Goal: Task Accomplishment & Management: Complete application form

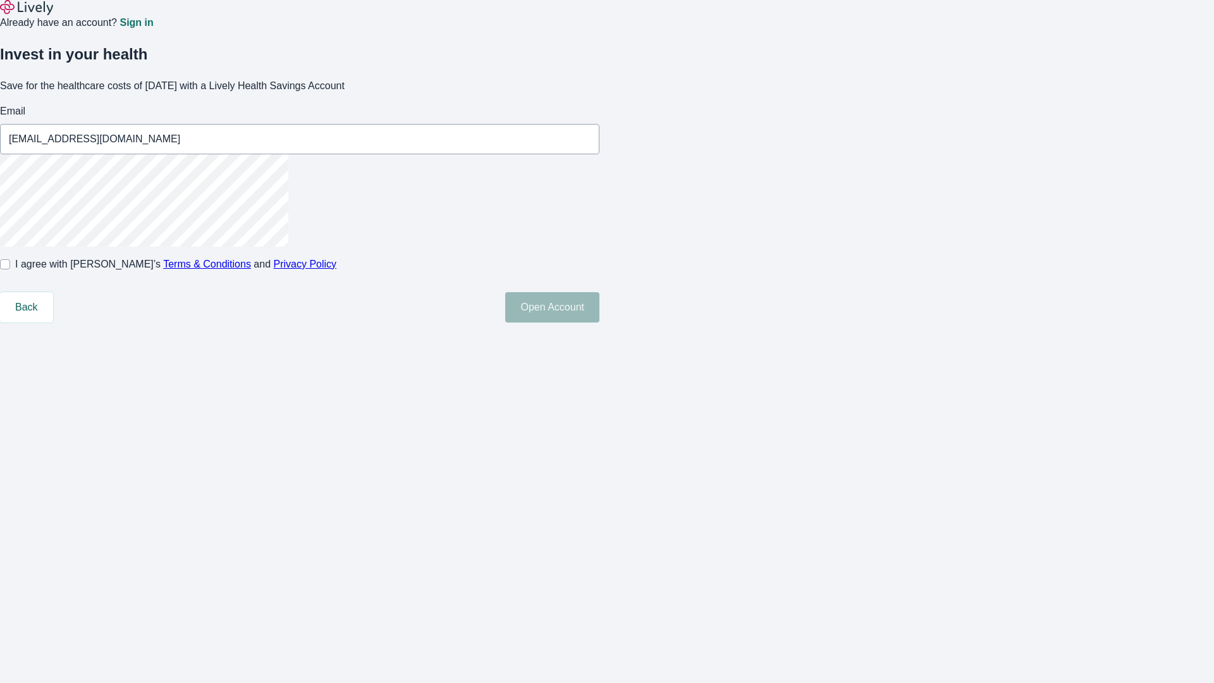
click at [10, 269] on input "I agree with Lively’s Terms & Conditions and Privacy Policy" at bounding box center [5, 264] width 10 height 10
checkbox input "true"
click at [599, 322] on button "Open Account" at bounding box center [552, 307] width 94 height 30
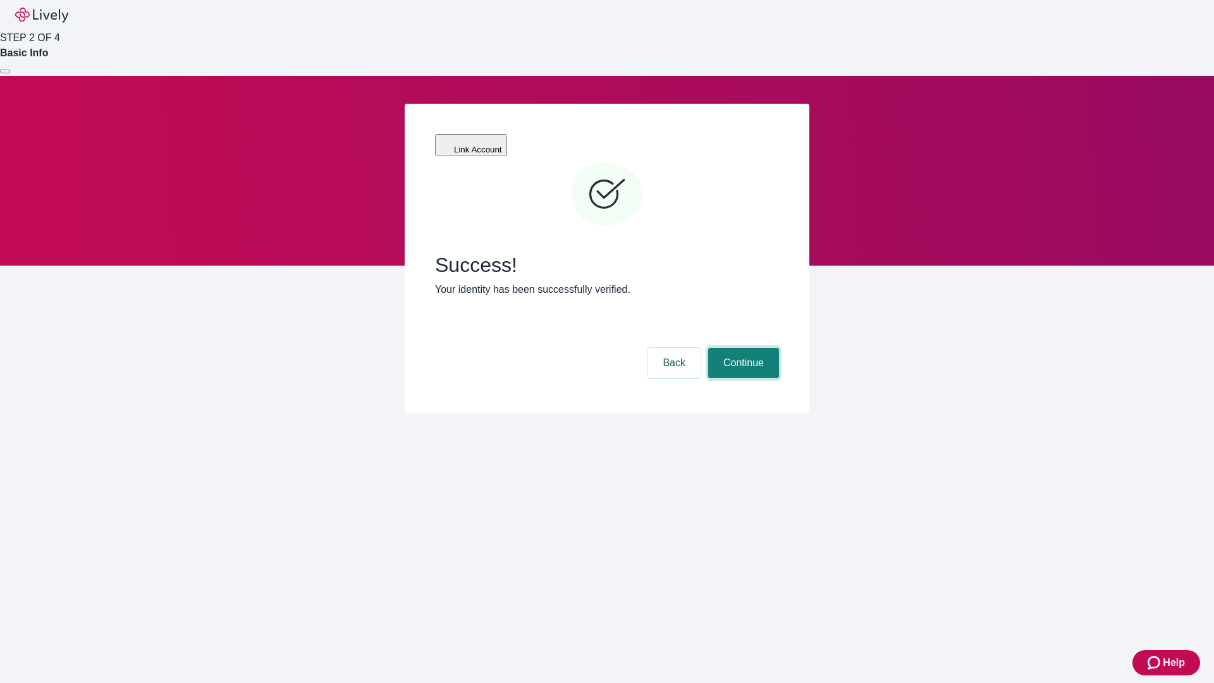
click at [741, 348] on button "Continue" at bounding box center [743, 363] width 71 height 30
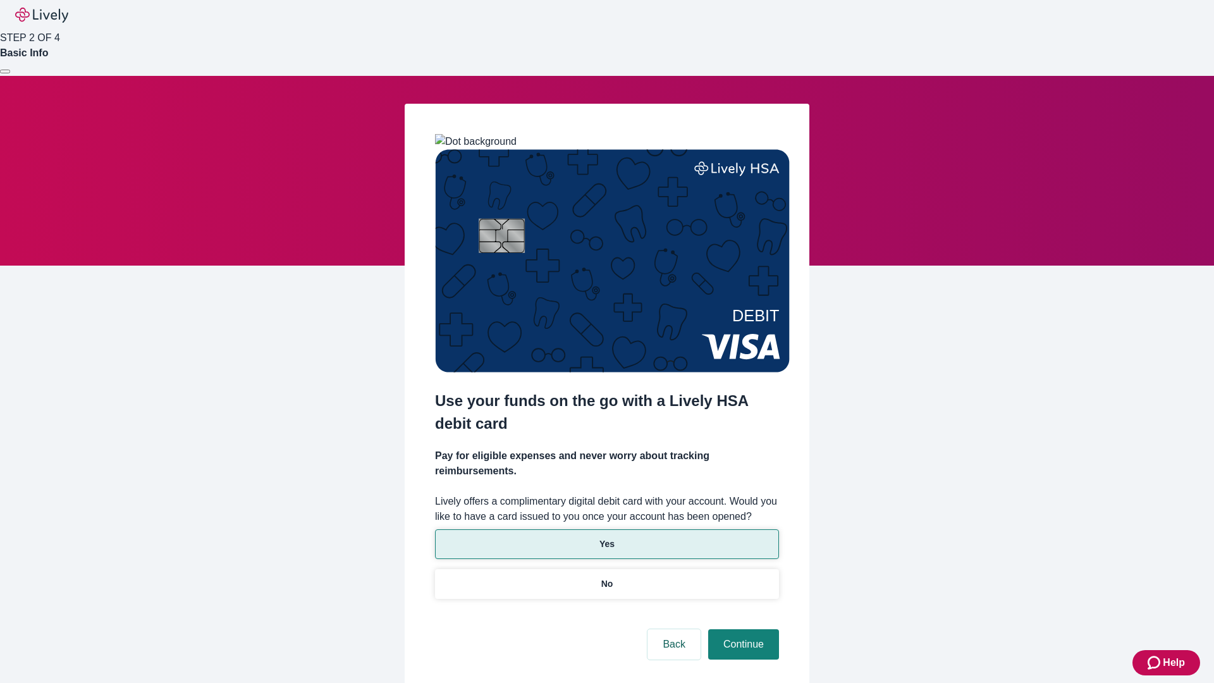
click at [606, 537] on p "Yes" at bounding box center [606, 543] width 15 height 13
click at [741, 629] on button "Continue" at bounding box center [743, 644] width 71 height 30
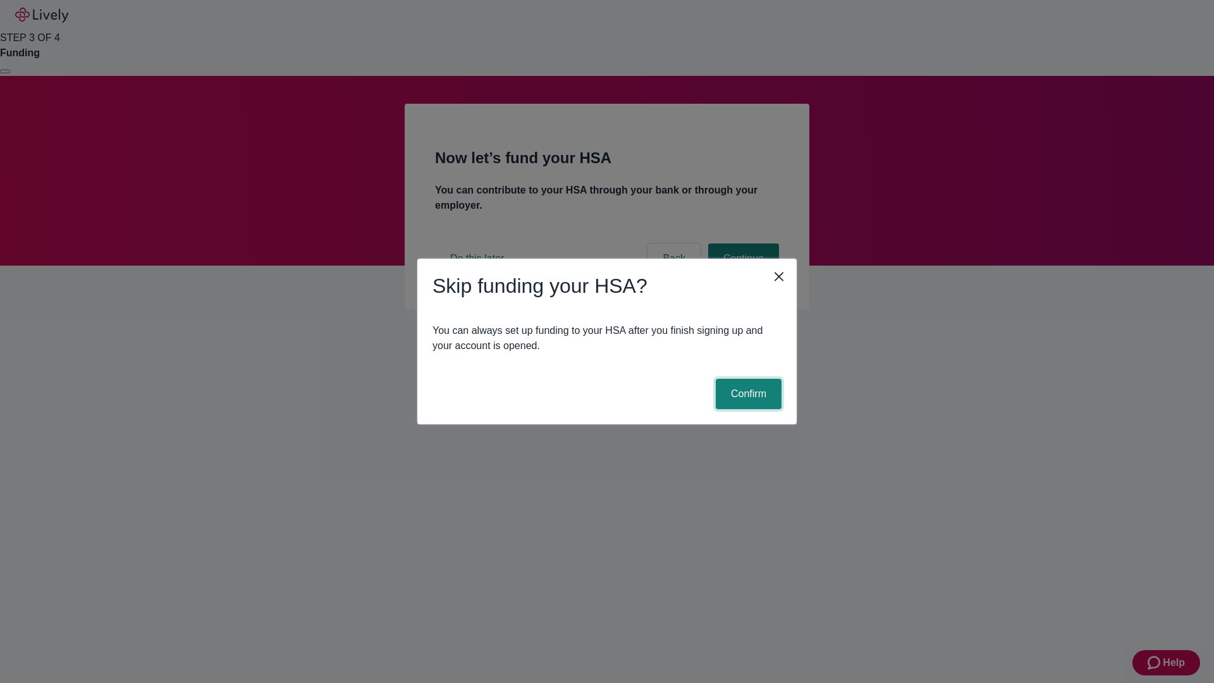
click at [747, 394] on button "Confirm" at bounding box center [749, 394] width 66 height 30
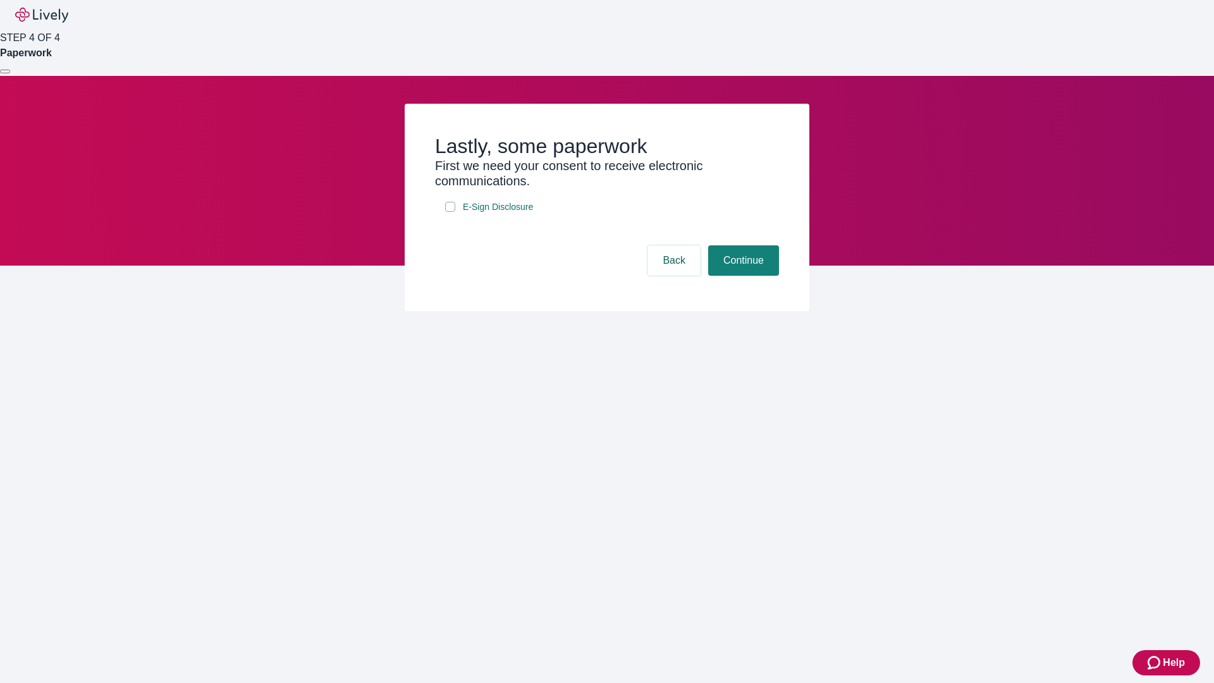
click at [450, 212] on input "E-Sign Disclosure" at bounding box center [450, 207] width 10 height 10
checkbox input "true"
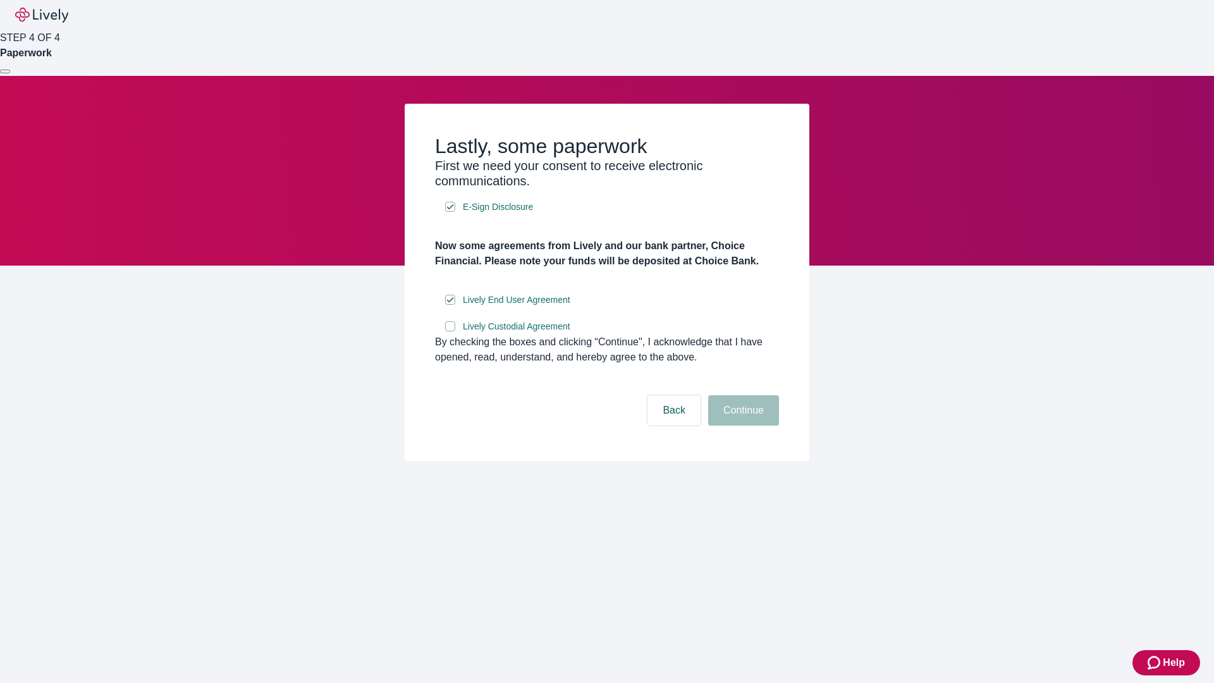
click at [450, 331] on input "Lively Custodial Agreement" at bounding box center [450, 326] width 10 height 10
checkbox input "true"
click at [741, 425] on button "Continue" at bounding box center [743, 410] width 71 height 30
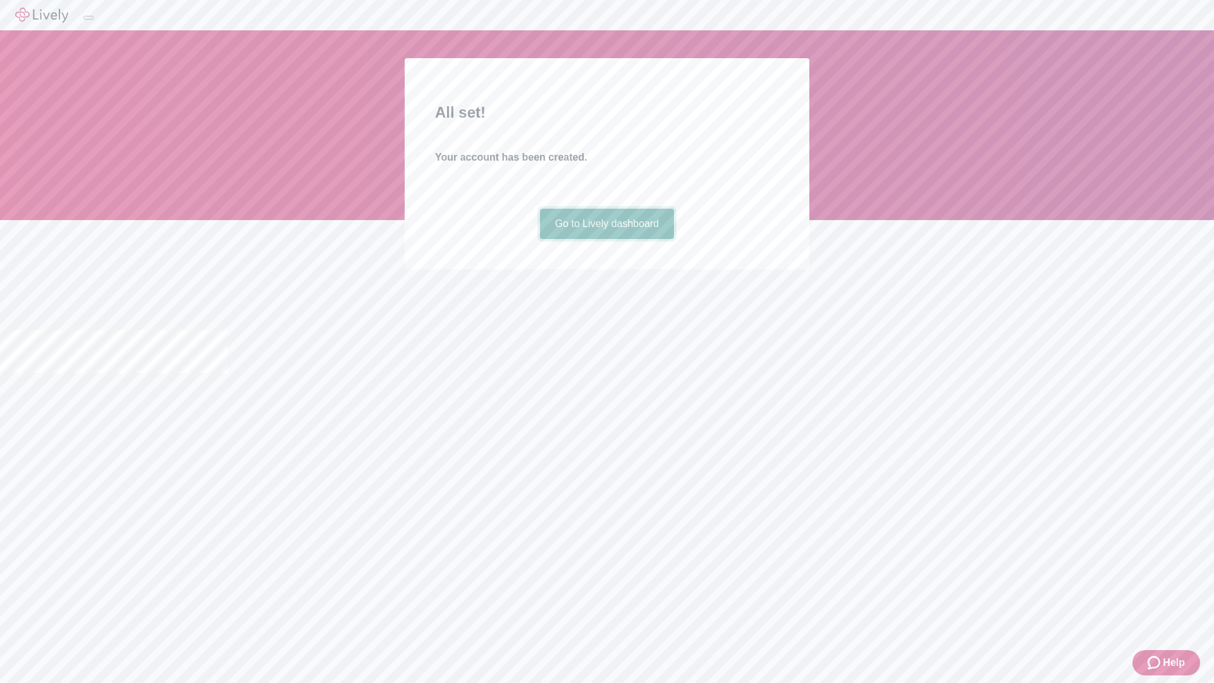
click at [606, 239] on link "Go to Lively dashboard" at bounding box center [607, 224] width 135 height 30
